Goal: Find specific page/section: Find specific page/section

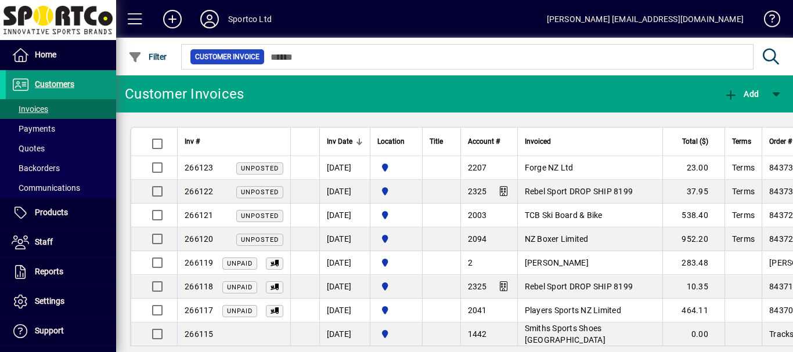
click at [48, 85] on span "Customers" at bounding box center [54, 84] width 39 height 9
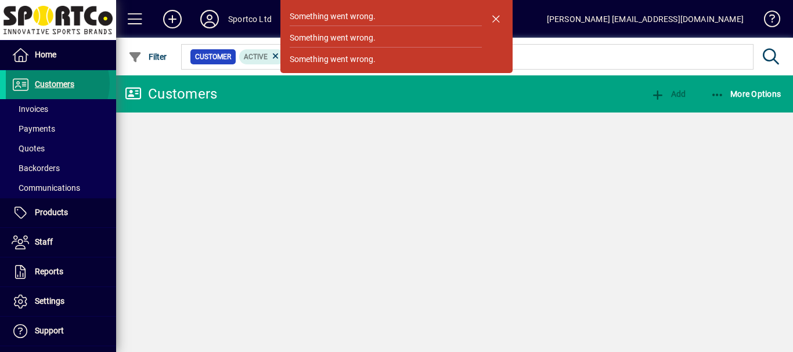
click at [52, 84] on span "Customers" at bounding box center [54, 84] width 39 height 9
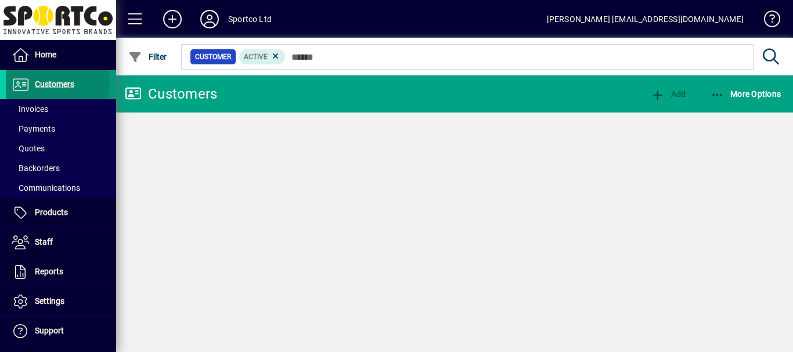
click at [52, 84] on span "Customers" at bounding box center [54, 84] width 39 height 9
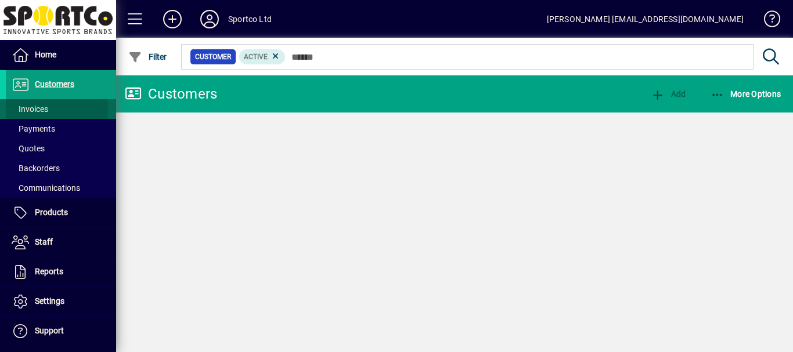
click at [35, 109] on span "Invoices" at bounding box center [30, 109] width 37 height 9
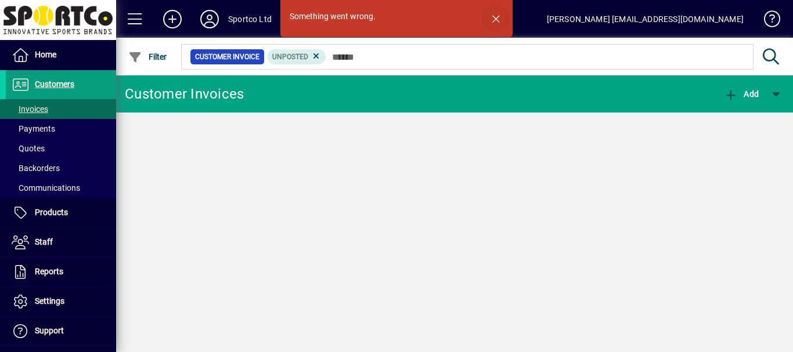
click at [498, 19] on span "button" at bounding box center [496, 19] width 28 height 28
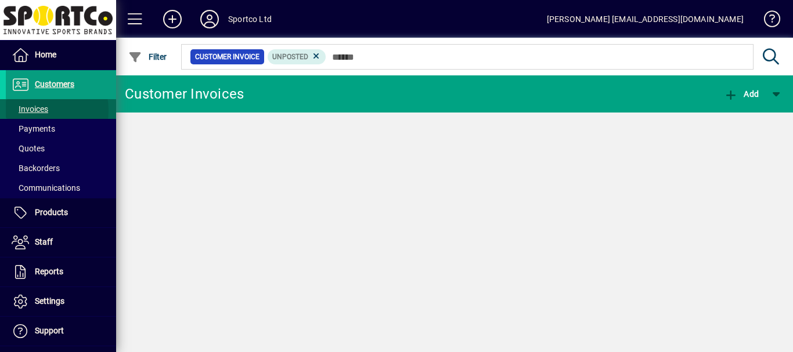
click at [41, 110] on span "Invoices" at bounding box center [30, 109] width 37 height 9
click at [315, 57] on icon at bounding box center [316, 56] width 10 height 10
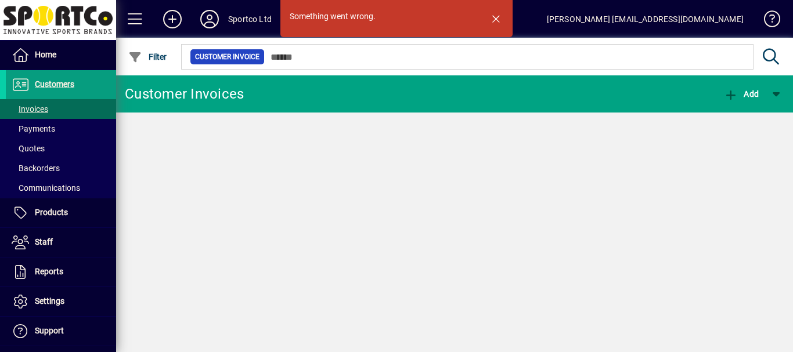
click at [315, 154] on div "Something went wrong. Customer Invoices Add" at bounding box center [454, 213] width 677 height 277
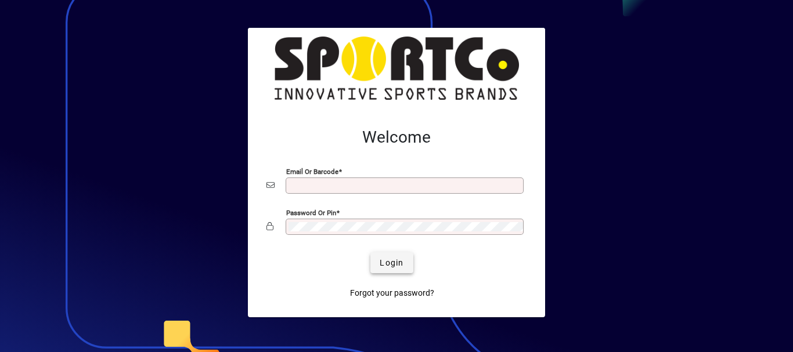
type input "**********"
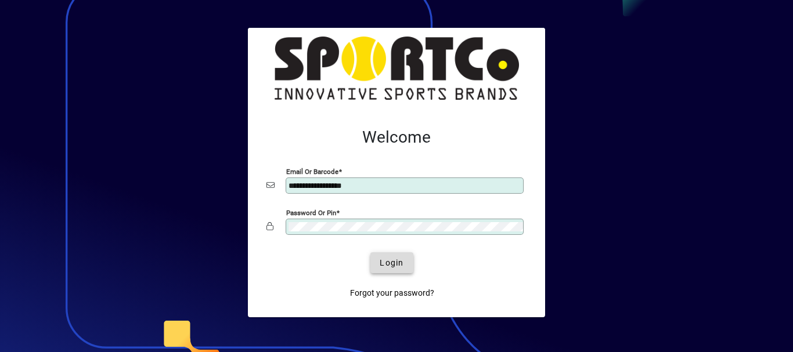
click at [395, 266] on span "Login" at bounding box center [392, 263] width 24 height 12
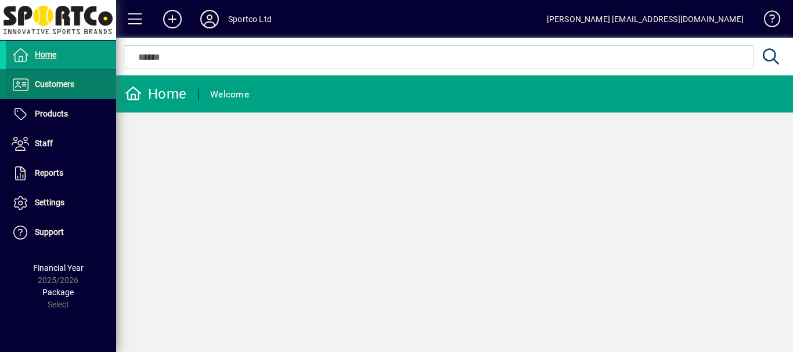
click at [60, 87] on span "Customers" at bounding box center [54, 84] width 39 height 9
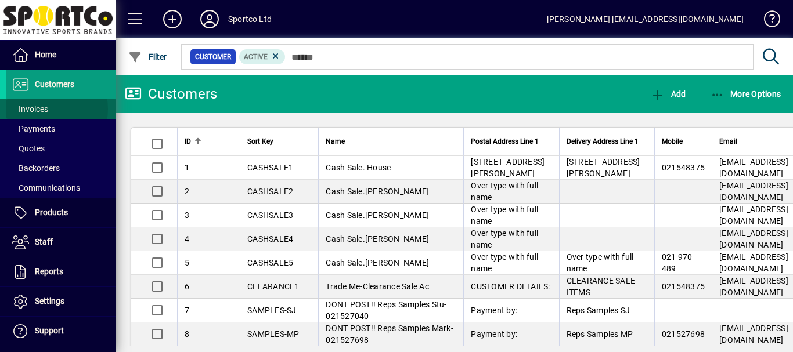
click at [43, 109] on span "Invoices" at bounding box center [30, 109] width 37 height 9
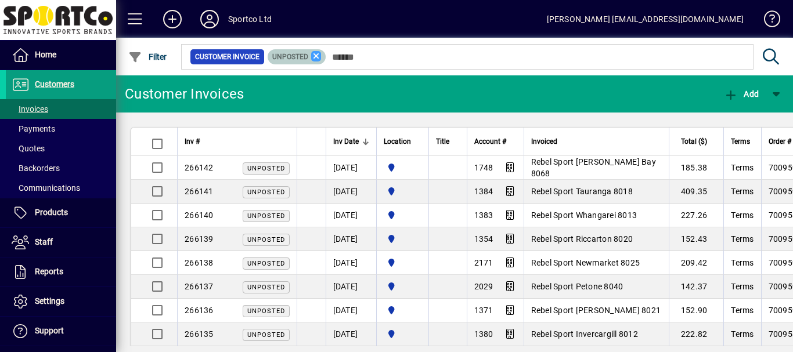
click at [315, 56] on icon at bounding box center [316, 56] width 10 height 10
